Goal: Check status: Check status

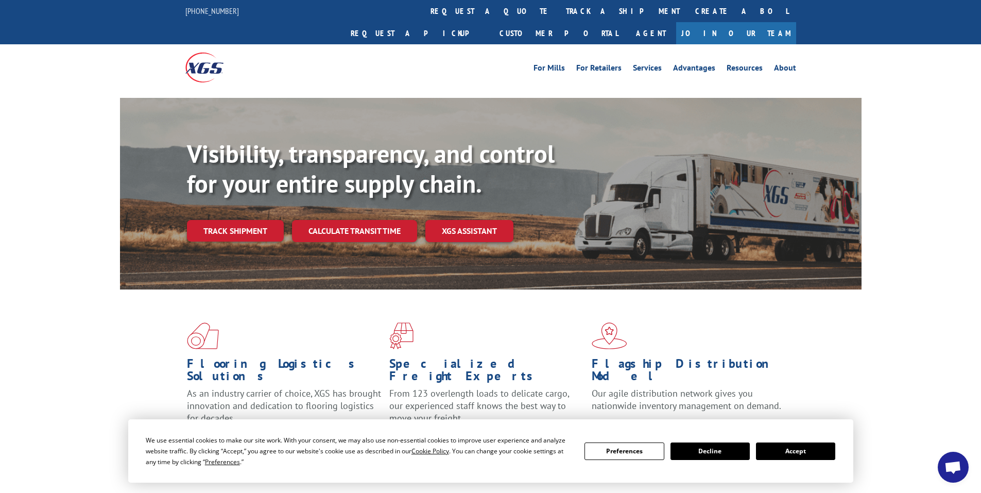
click at [804, 453] on button "Accept" at bounding box center [795, 451] width 79 height 18
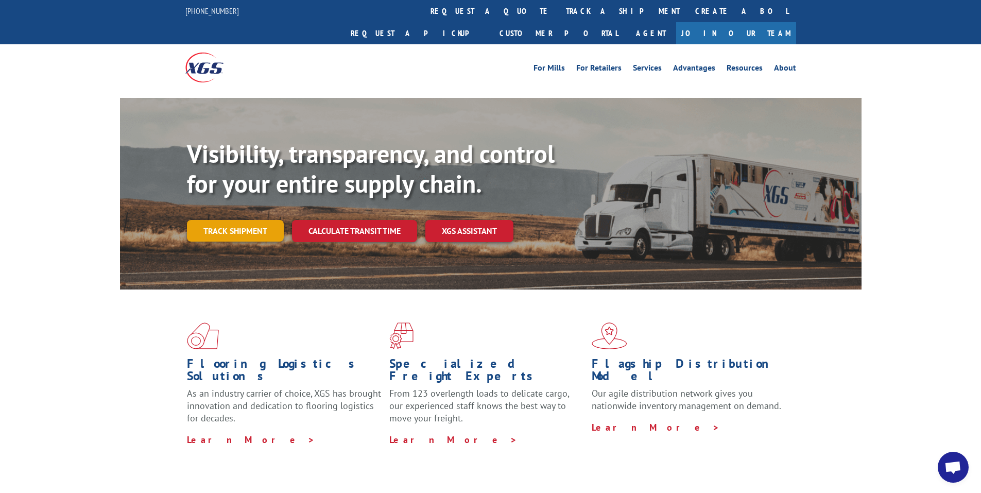
click at [236, 220] on link "Track shipment" at bounding box center [235, 231] width 97 height 22
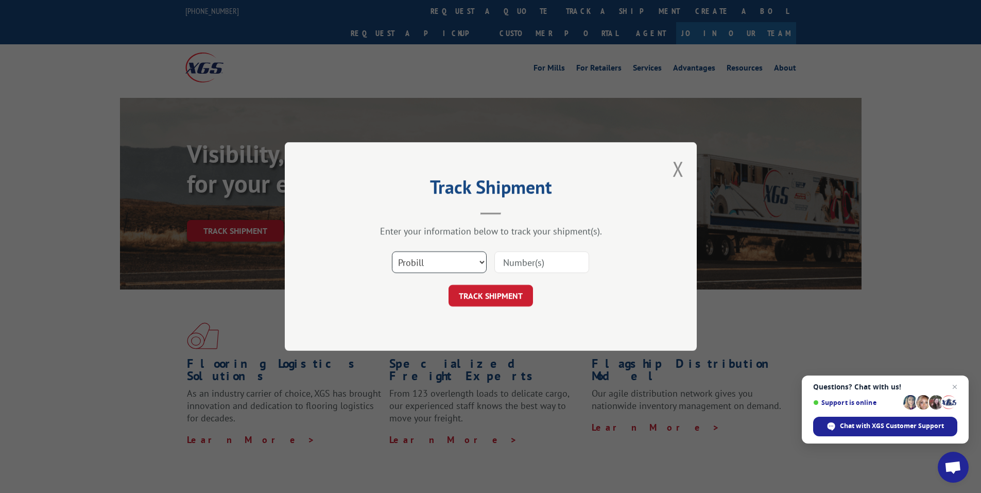
click at [447, 260] on select "Select category... Probill BOL PO" at bounding box center [439, 262] width 95 height 22
select select "po"
click at [392, 251] on select "Select category... Probill BOL PO" at bounding box center [439, 262] width 95 height 22
click at [529, 263] on input at bounding box center [541, 262] width 95 height 22
paste input "75507593"
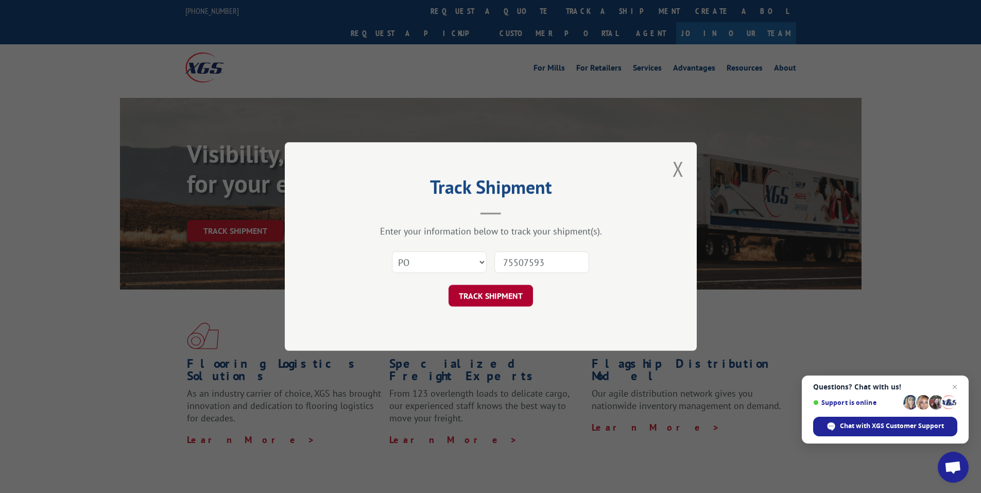
type input "75507593"
click at [507, 297] on button "TRACK SHIPMENT" at bounding box center [490, 296] width 84 height 22
